Goal: Transaction & Acquisition: Purchase product/service

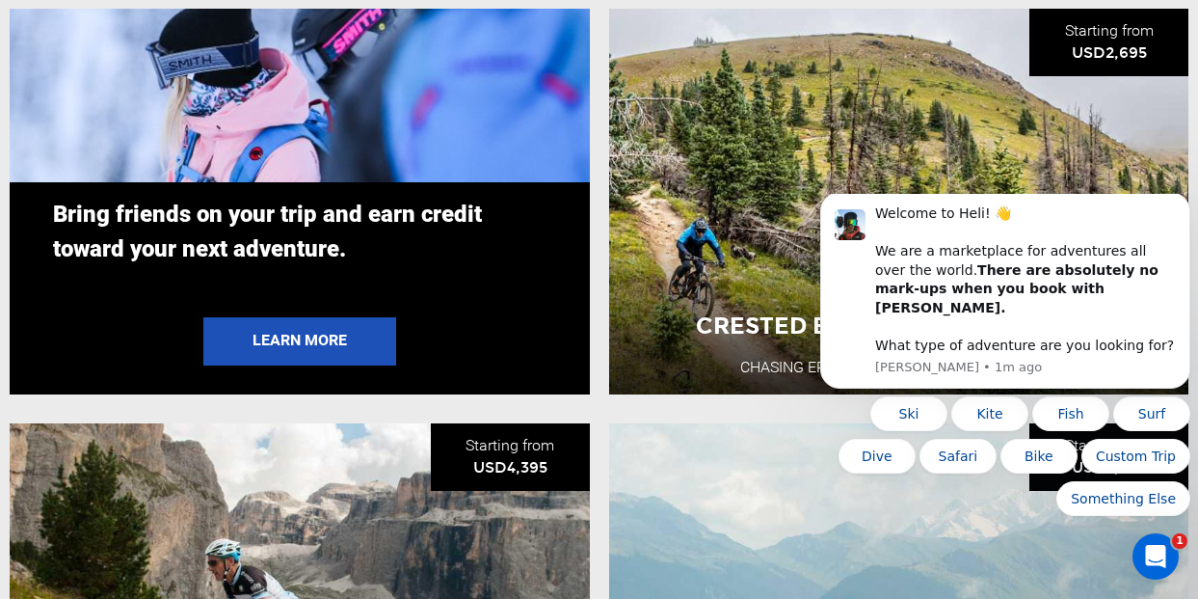
scroll to position [3663, 0]
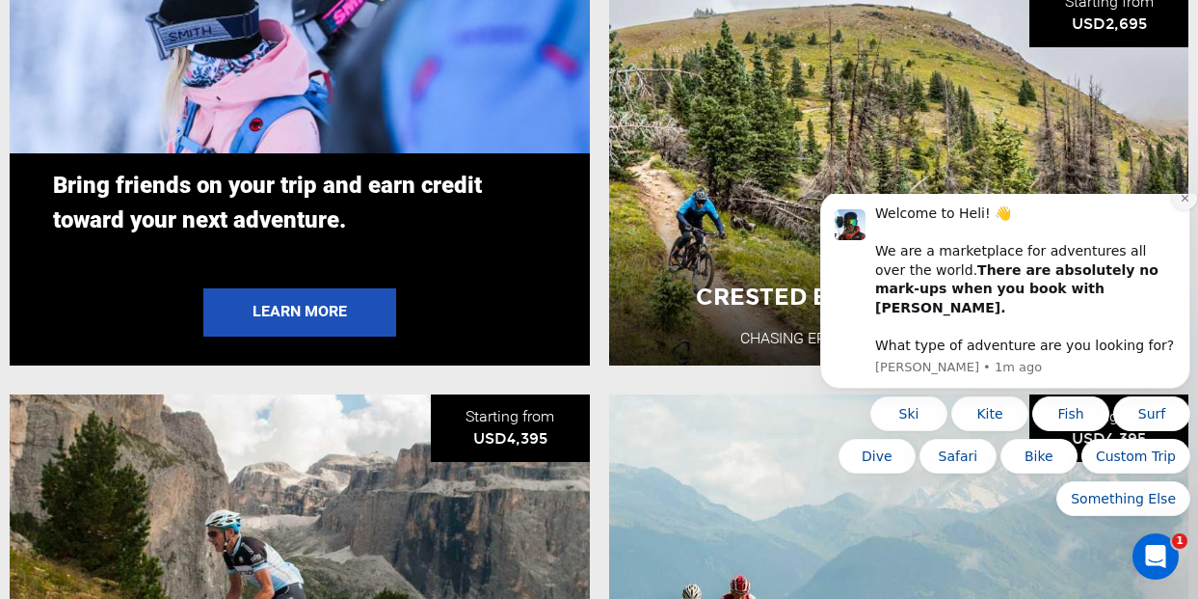
click at [1182, 210] on button "Dismiss notification" at bounding box center [1184, 197] width 25 height 25
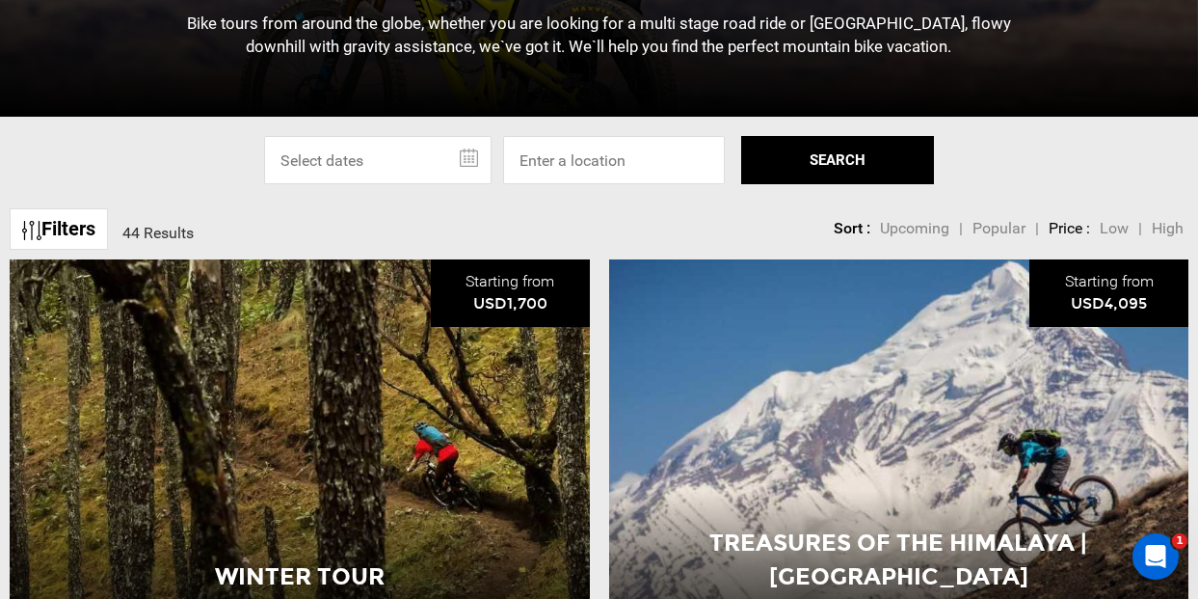
scroll to position [578, 0]
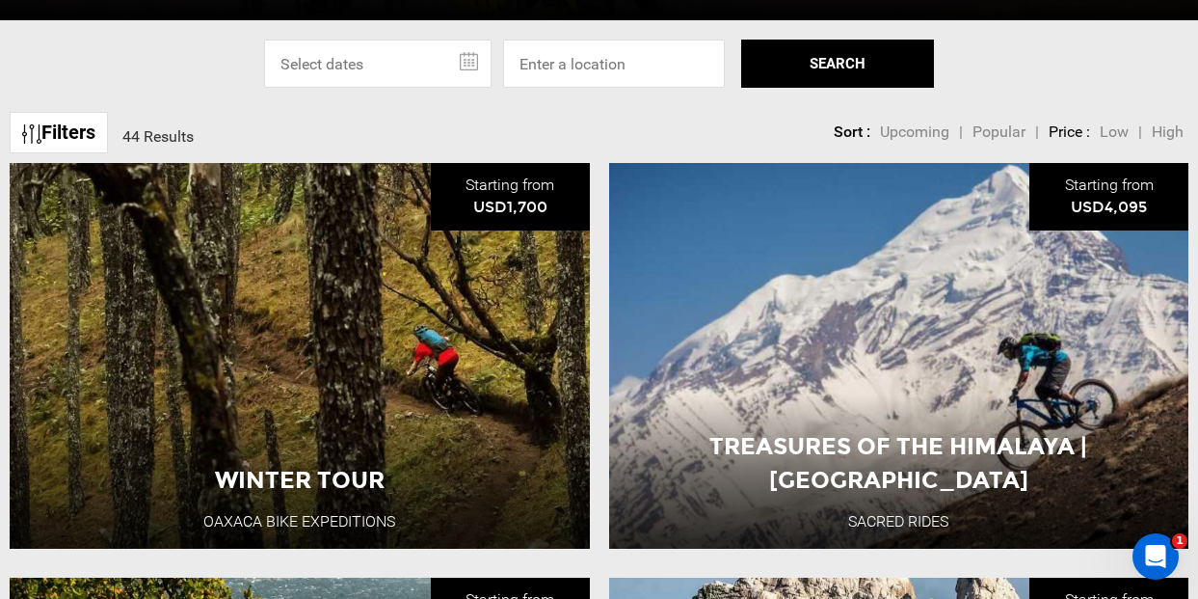
click at [1109, 133] on span "Low" at bounding box center [1114, 131] width 29 height 18
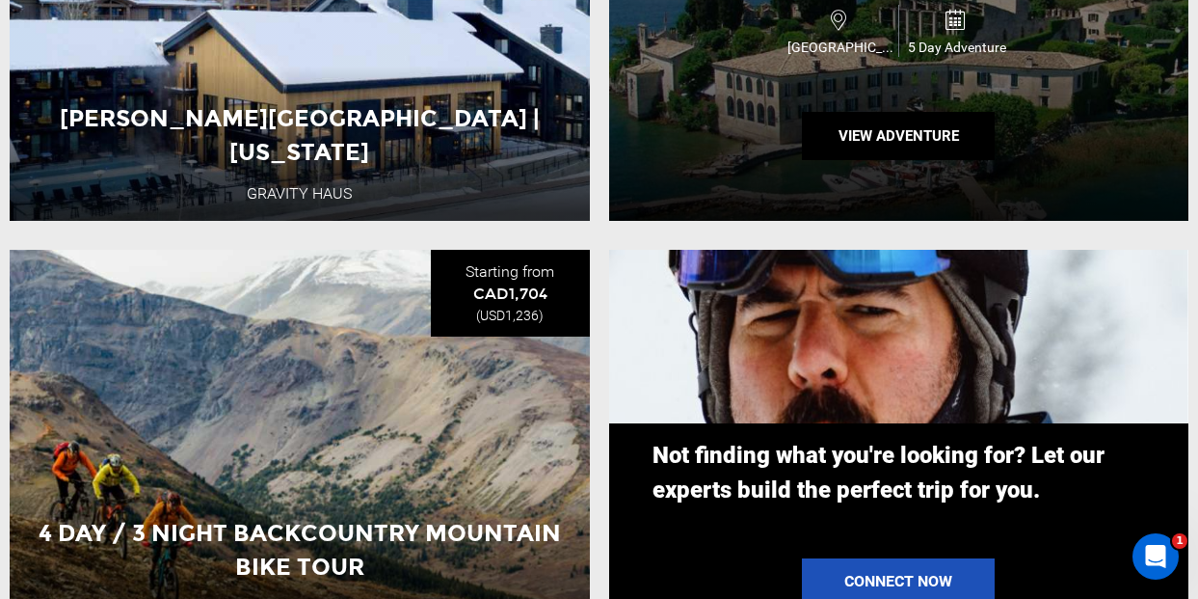
scroll to position [1832, 0]
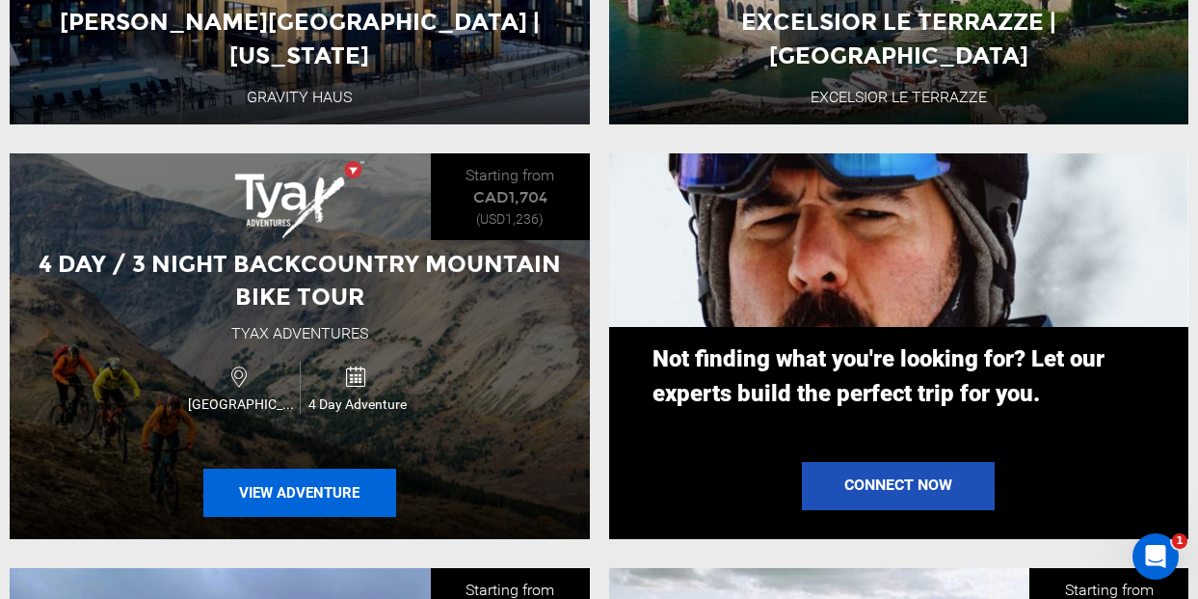
click at [330, 492] on button "View Adventure" at bounding box center [299, 492] width 193 height 48
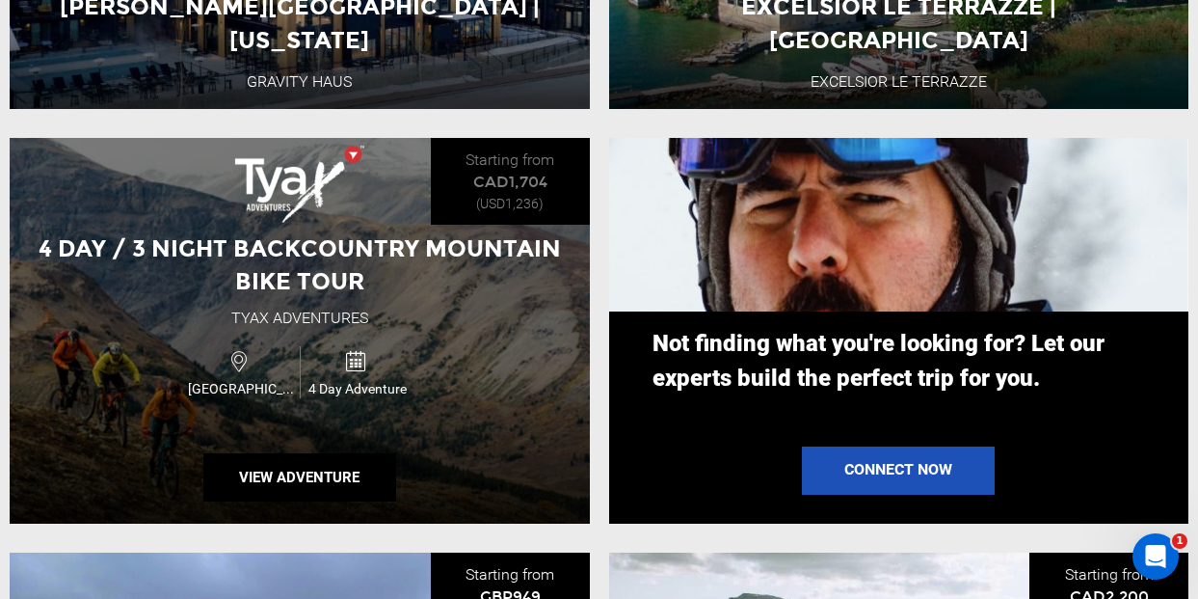
scroll to position [1928, 0]
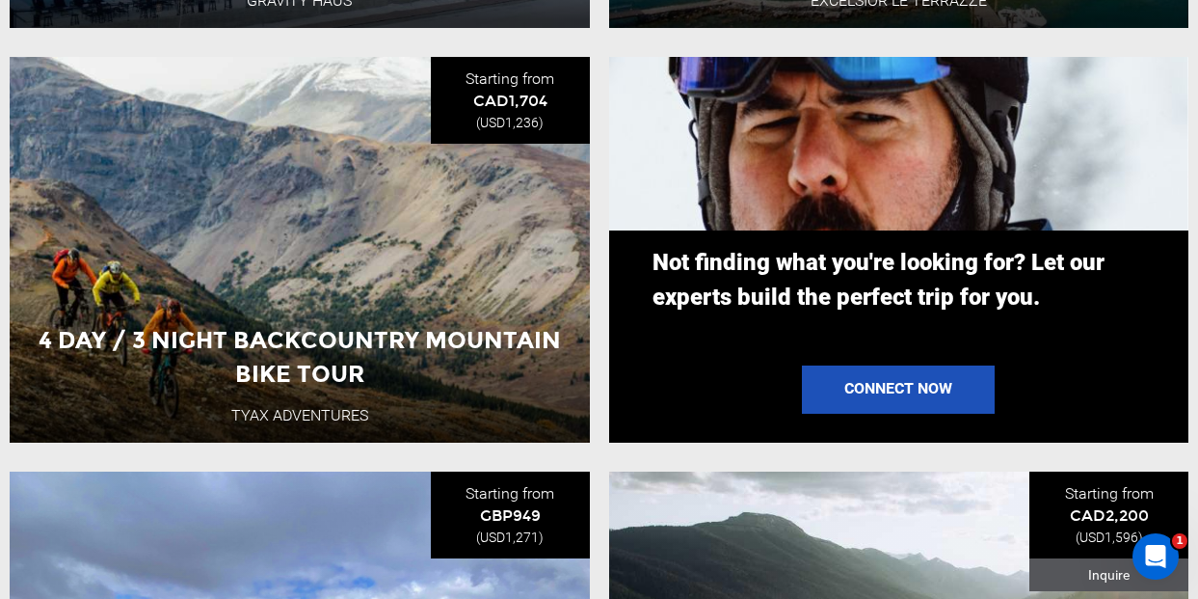
drag, startPoint x: 310, startPoint y: 390, endPoint x: 762, endPoint y: -77, distance: 649.7
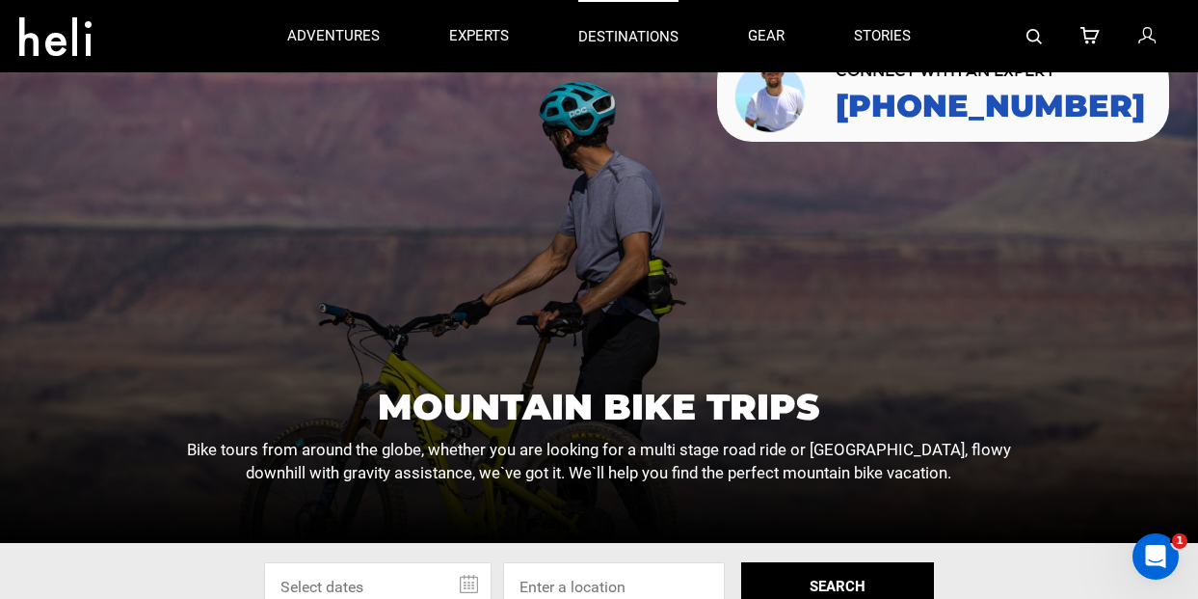
scroll to position [0, 0]
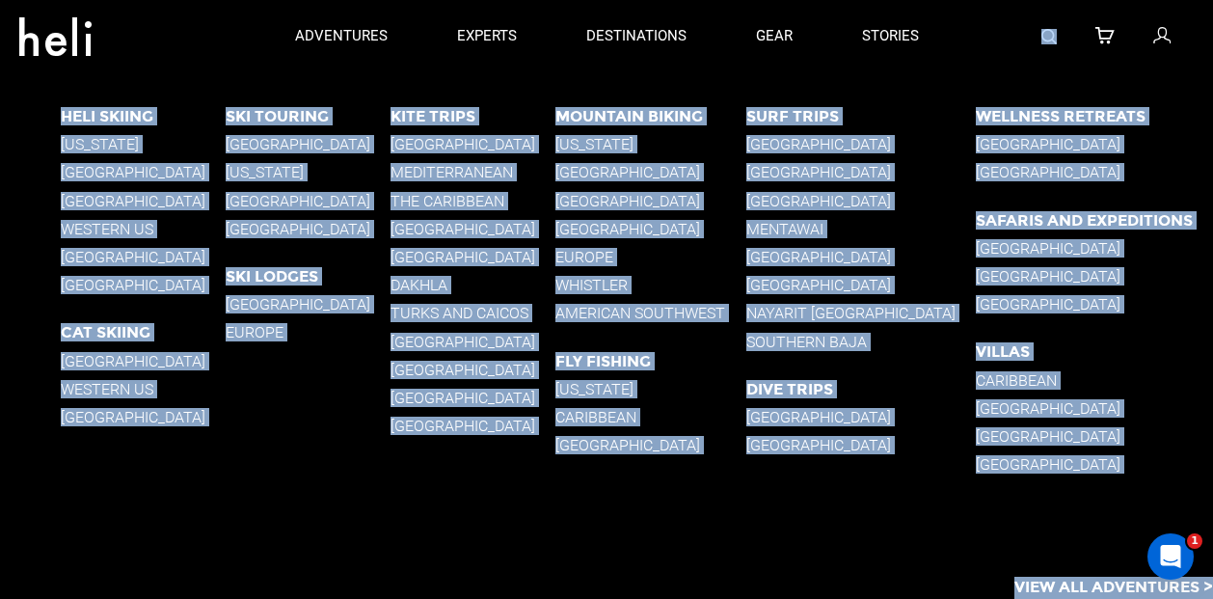
drag, startPoint x: 318, startPoint y: 160, endPoint x: 591, endPoint y: 82, distance: 283.8
click at [750, 535] on div "Heli Skiing [US_STATE] [GEOGRAPHIC_DATA] [GEOGRAPHIC_DATA] Western [GEOGRAPHIC_…" at bounding box center [637, 308] width 1152 height 473
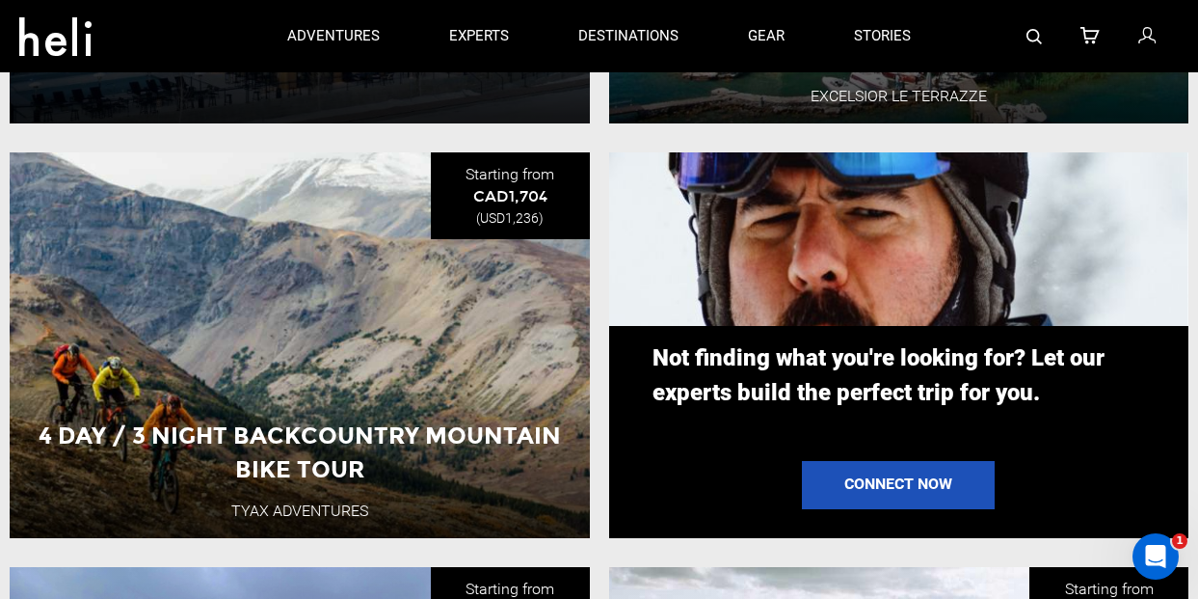
scroll to position [1832, 0]
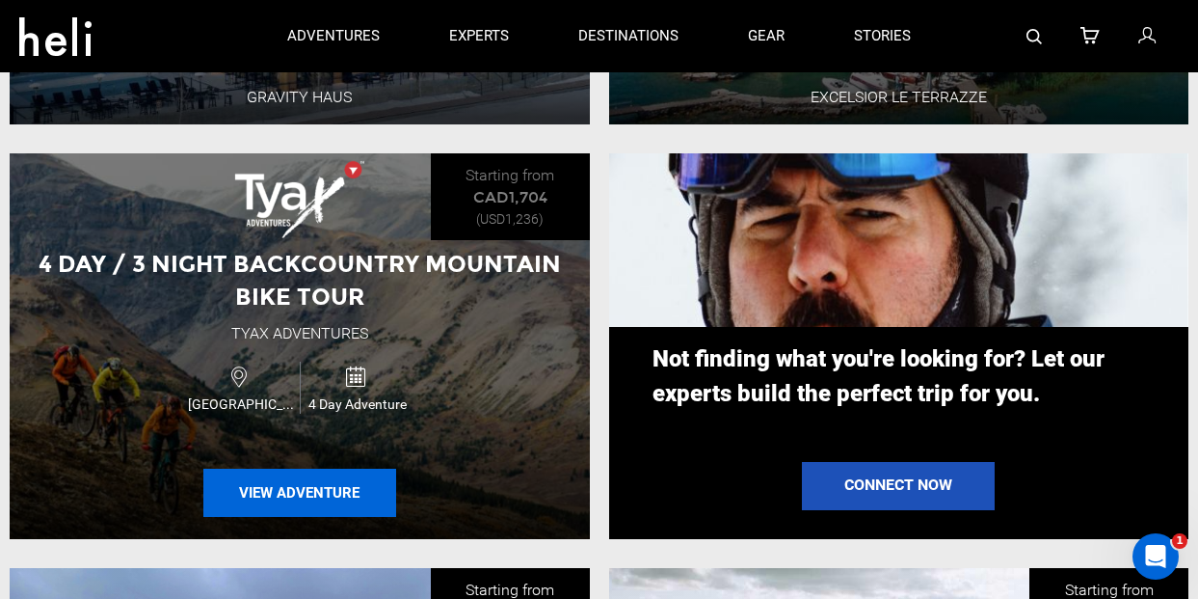
drag, startPoint x: 315, startPoint y: 485, endPoint x: 267, endPoint y: 491, distance: 48.5
click at [267, 491] on button "View Adventure" at bounding box center [299, 492] width 193 height 48
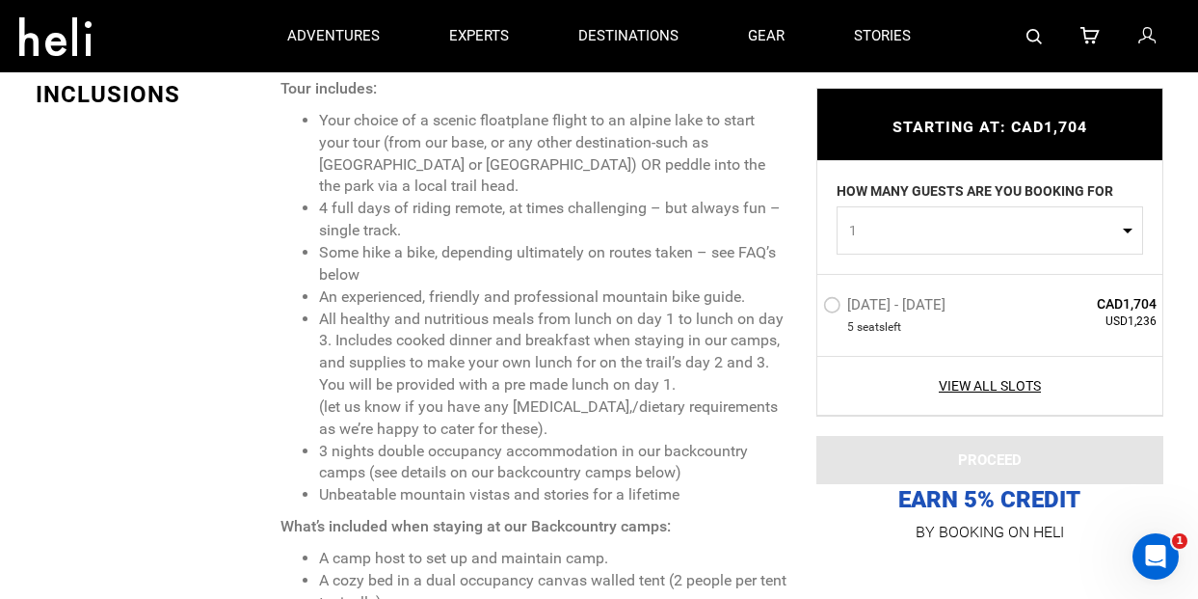
scroll to position [1639, 0]
click at [386, 211] on li "4 full days of riding remote, at times challenging – but always fun – single tr…" at bounding box center [553, 222] width 468 height 44
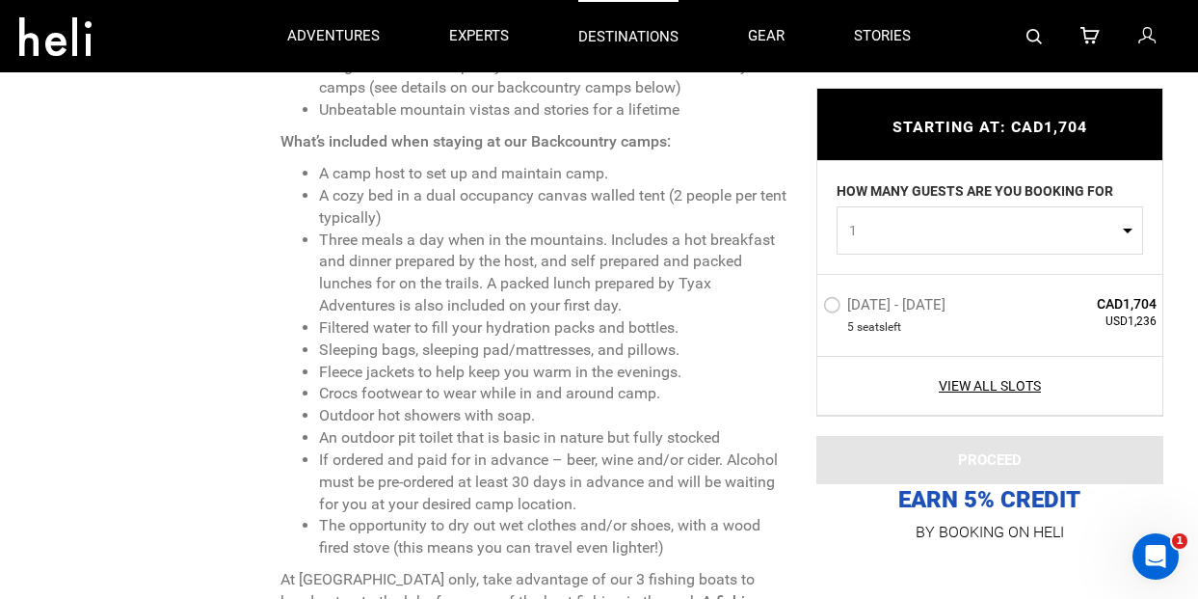
scroll to position [2024, 0]
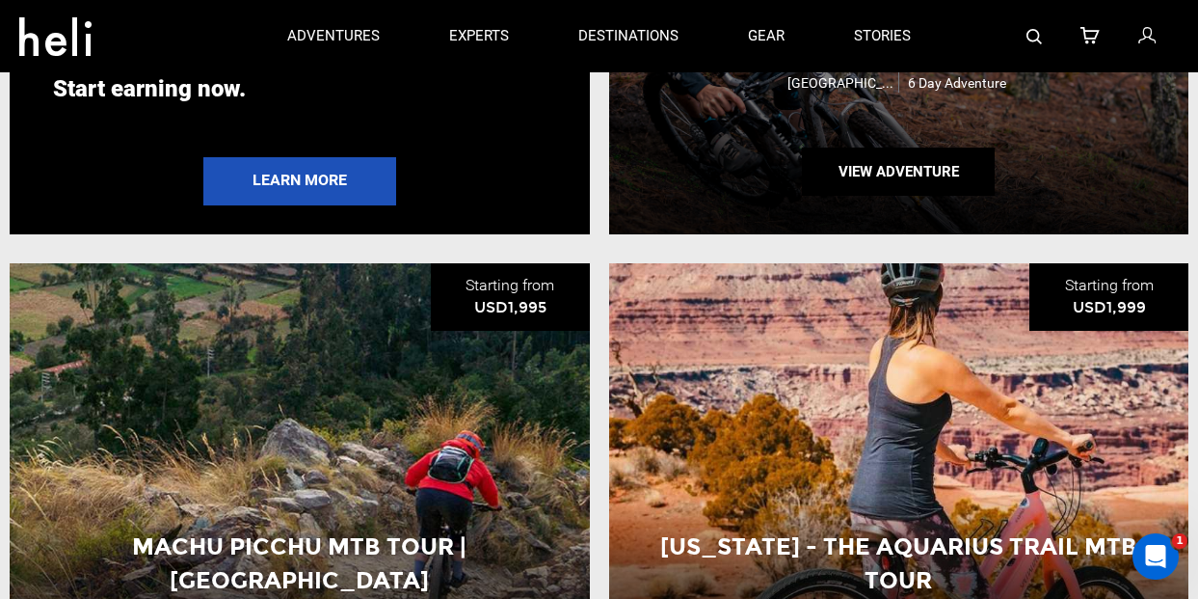
scroll to position [3759, 0]
